Goal: Task Accomplishment & Management: Manage account settings

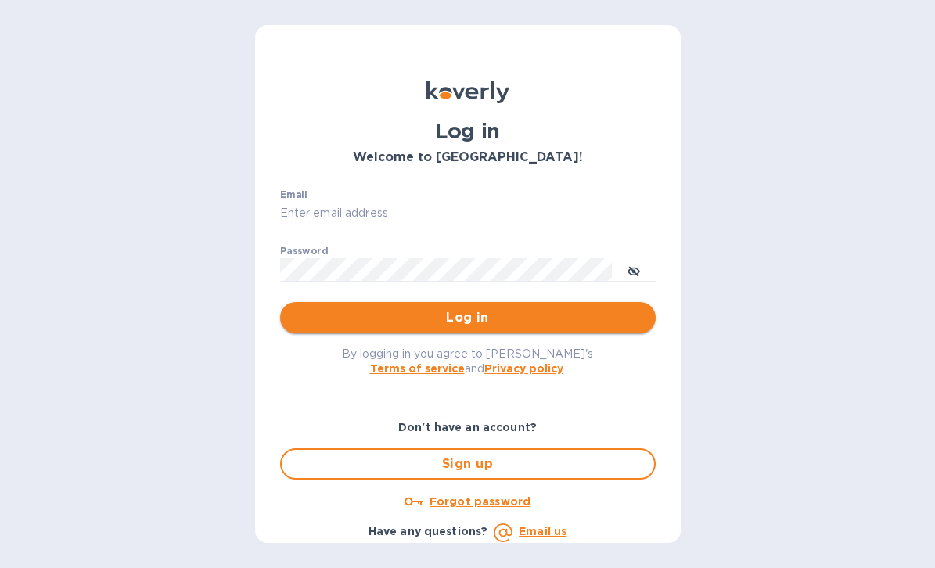
type input "gabriela@langschwander.com"
click at [465, 325] on span "Log in" at bounding box center [468, 317] width 350 height 19
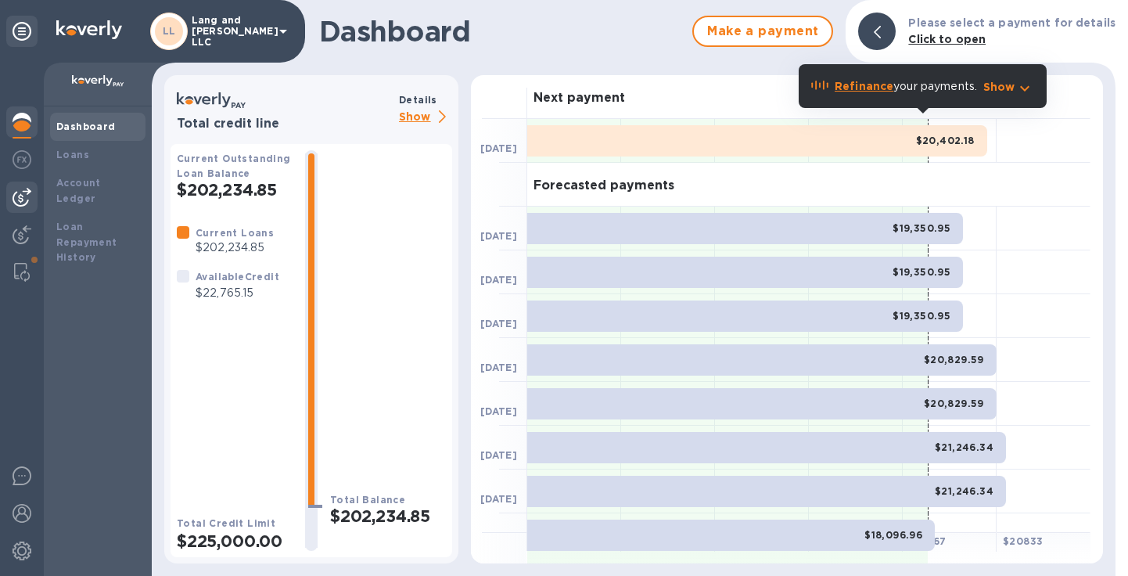
click at [29, 188] on img at bounding box center [22, 197] width 19 height 19
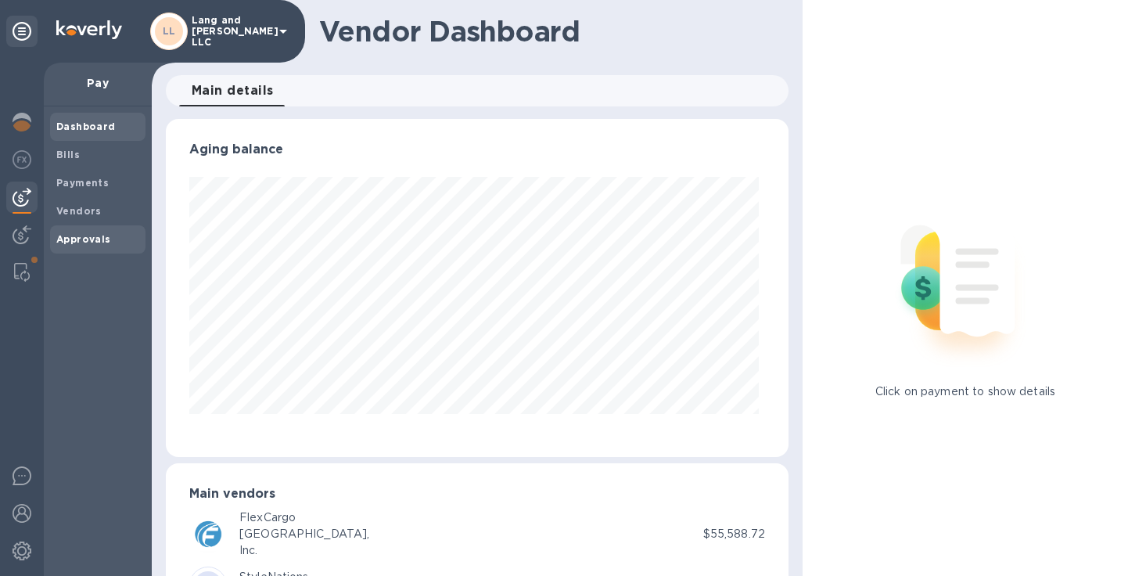
scroll to position [338, 616]
click at [75, 155] on b "Bills" at bounding box center [67, 155] width 23 height 12
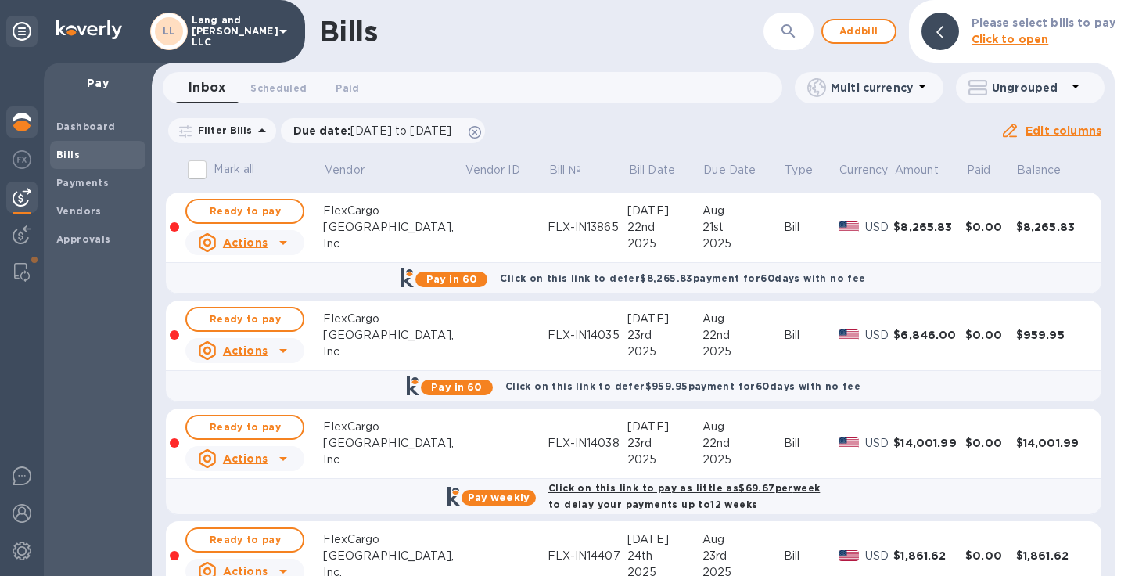
click at [27, 128] on img at bounding box center [22, 122] width 19 height 19
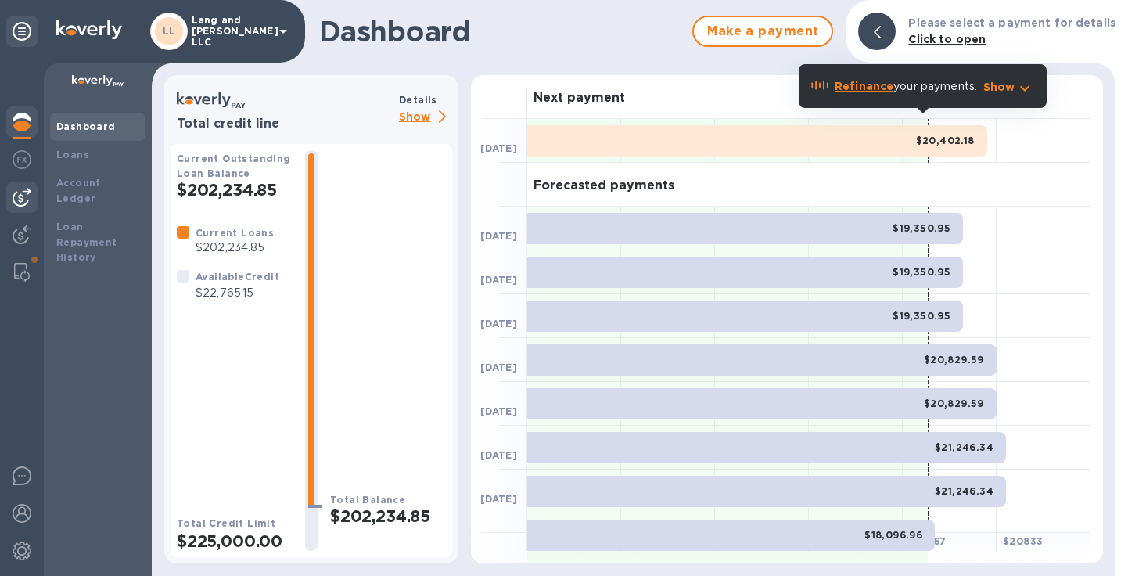
click at [23, 197] on img at bounding box center [22, 197] width 19 height 19
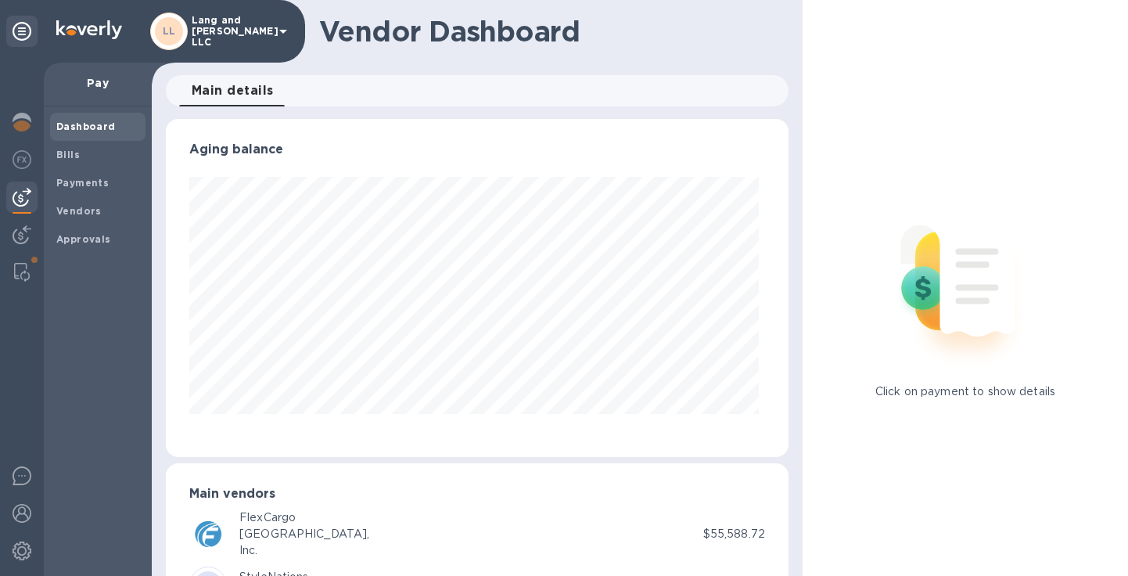
scroll to position [338, 616]
